Goal: Task Accomplishment & Management: Manage account settings

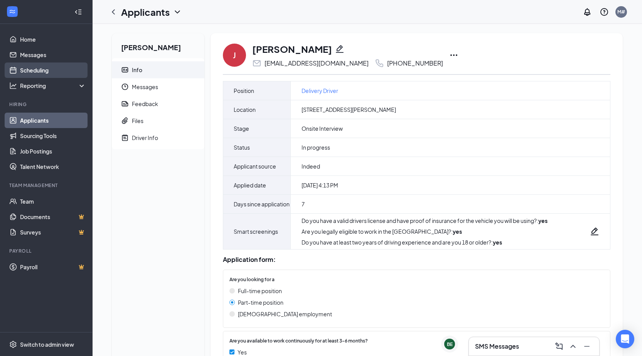
click at [48, 71] on link "Scheduling" at bounding box center [53, 69] width 66 height 15
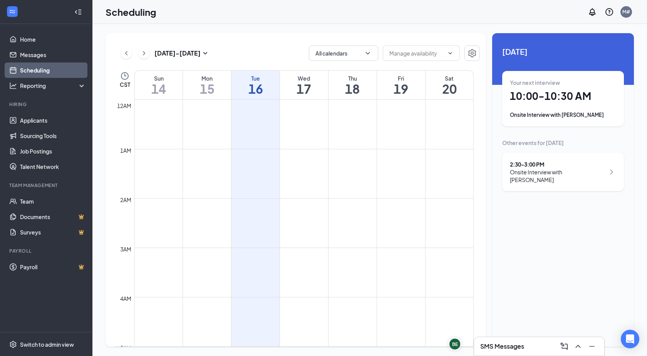
scroll to position [379, 0]
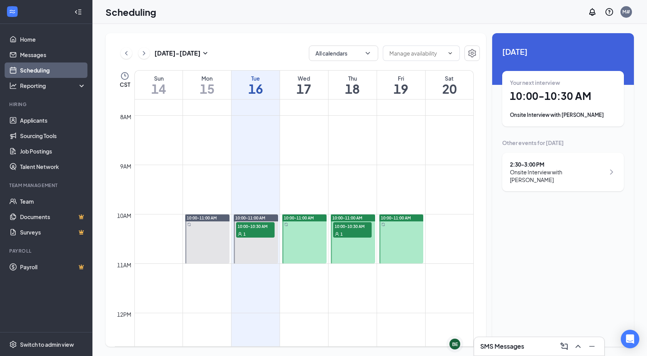
click at [586, 176] on div "Onsite Interview with [PERSON_NAME]" at bounding box center [557, 175] width 95 height 15
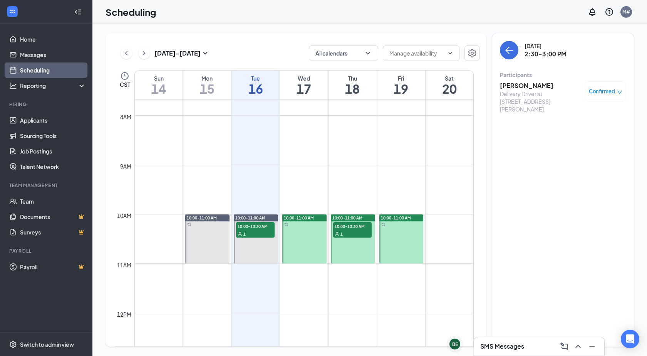
click at [599, 92] on span "Confirmed" at bounding box center [602, 91] width 26 height 8
click at [572, 157] on span "Cancel" at bounding box center [571, 155] width 18 height 8
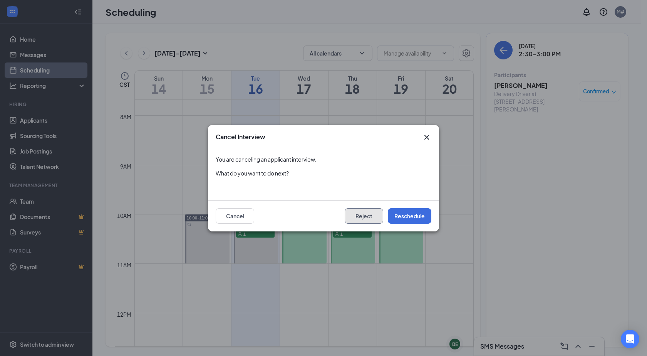
click at [373, 218] on button "Reject" at bounding box center [364, 215] width 39 height 15
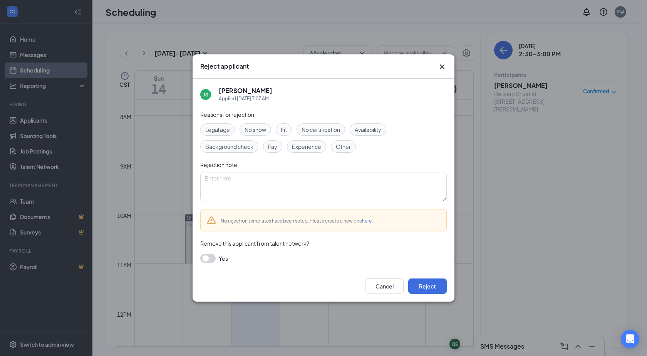
click at [371, 128] on span "Availability" at bounding box center [368, 129] width 27 height 8
click at [304, 190] on textarea at bounding box center [323, 186] width 247 height 29
type textarea "Need daytime availability"
click at [436, 289] on button "Reject" at bounding box center [427, 285] width 39 height 15
